Goal: Task Accomplishment & Management: Use online tool/utility

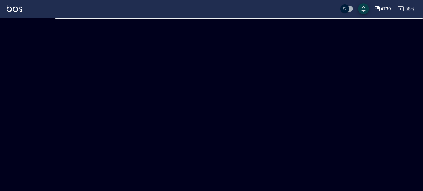
checkbox input "true"
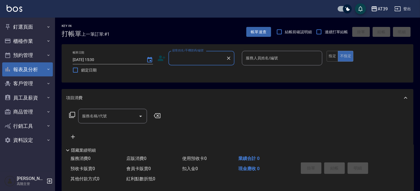
click at [28, 73] on button "報表及分析" at bounding box center [27, 70] width 51 height 14
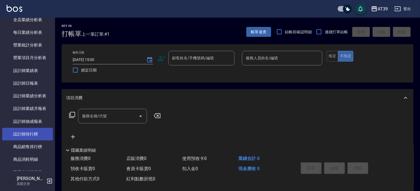
scroll to position [275, 0]
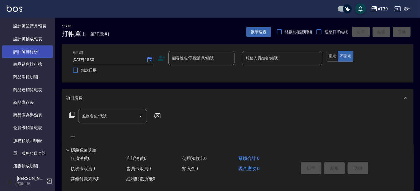
click at [34, 55] on link "設計師排行榜" at bounding box center [27, 51] width 51 height 13
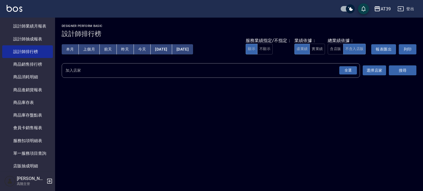
click at [193, 50] on button "[DATE]" at bounding box center [182, 49] width 21 height 10
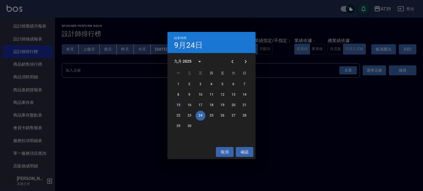
click at [176, 105] on button "15" at bounding box center [178, 105] width 10 height 10
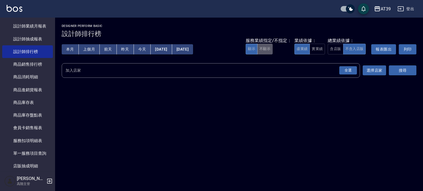
click at [265, 48] on button "不顯示" at bounding box center [264, 49] width 15 height 11
click at [320, 51] on button "實業績" at bounding box center [316, 49] width 15 height 11
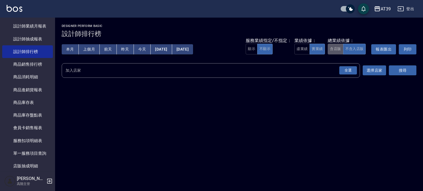
click at [332, 50] on button "含店販" at bounding box center [335, 49] width 15 height 11
drag, startPoint x: 341, startPoint y: 71, endPoint x: 345, endPoint y: 73, distance: 3.6
click at [342, 71] on div "全選" at bounding box center [348, 70] width 18 height 9
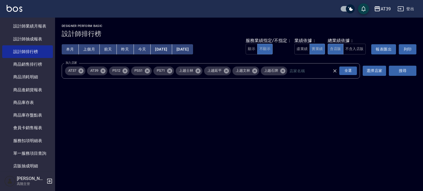
click at [126, 70] on icon at bounding box center [125, 71] width 6 height 6
click at [146, 72] on icon at bounding box center [147, 71] width 6 height 6
click at [406, 71] on button "搜尋" at bounding box center [403, 71] width 28 height 10
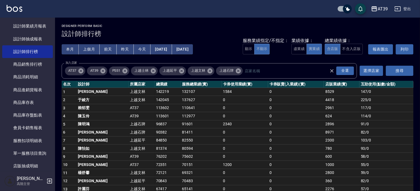
click at [376, 50] on button "報表匯出" at bounding box center [380, 49] width 25 height 10
click at [172, 47] on button "[DATE]" at bounding box center [161, 49] width 21 height 10
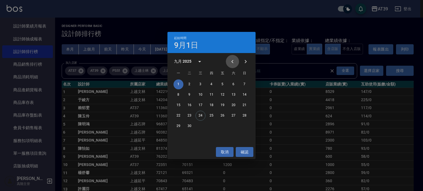
click at [229, 61] on icon "Previous month" at bounding box center [232, 61] width 7 height 7
click at [233, 61] on icon "Previous month" at bounding box center [232, 61] width 7 height 7
click at [189, 84] on button "1" at bounding box center [189, 85] width 10 height 10
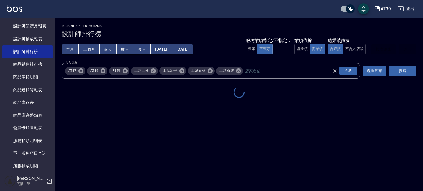
click at [193, 49] on button "[DATE]" at bounding box center [182, 49] width 21 height 10
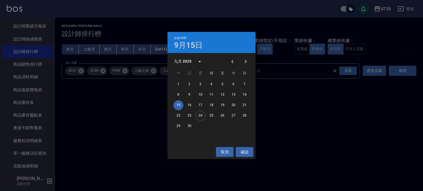
click at [233, 62] on icon "Previous month" at bounding box center [232, 61] width 7 height 7
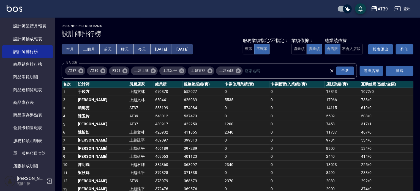
drag, startPoint x: 243, startPoint y: 126, endPoint x: 215, endPoint y: 81, distance: 53.4
click at [242, 125] on td "1200" at bounding box center [246, 124] width 46 height 8
click at [193, 53] on button "[DATE]" at bounding box center [182, 49] width 21 height 10
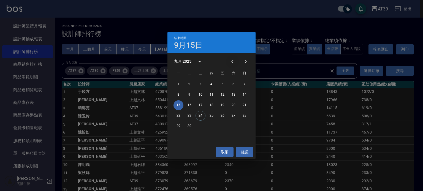
click at [233, 61] on icon "Previous month" at bounding box center [232, 61] width 7 height 7
click at [245, 125] on button "31" at bounding box center [245, 126] width 10 height 10
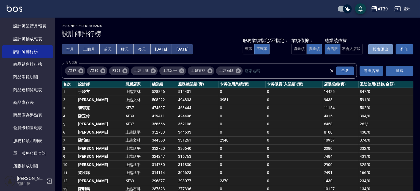
click at [376, 52] on button "報表匯出" at bounding box center [380, 49] width 25 height 10
